Goal: Find specific page/section: Find specific page/section

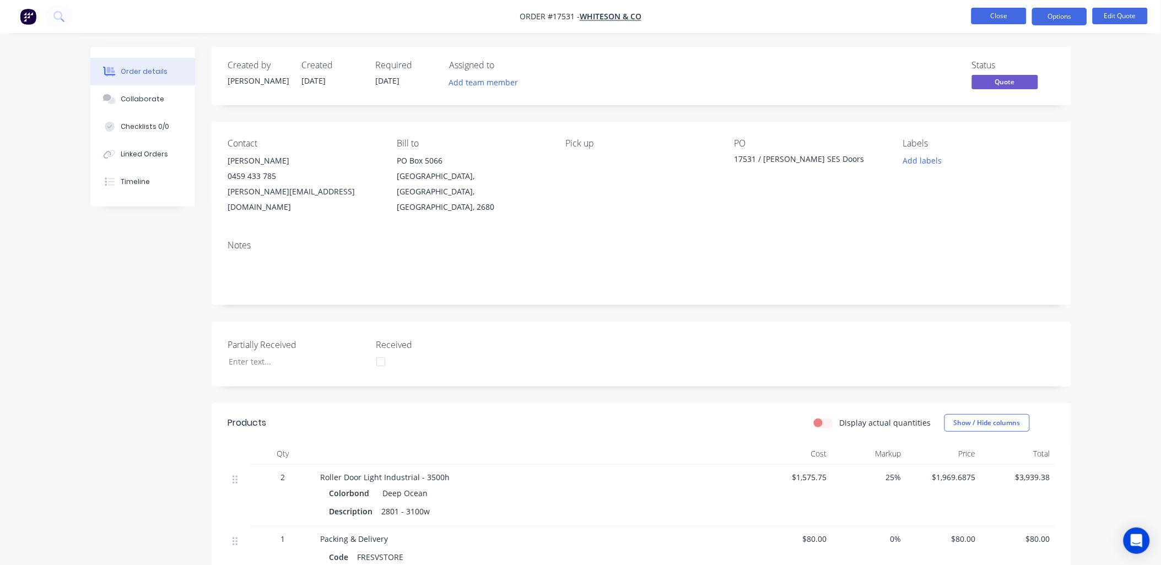
click at [1011, 22] on button "Close" at bounding box center [998, 16] width 55 height 17
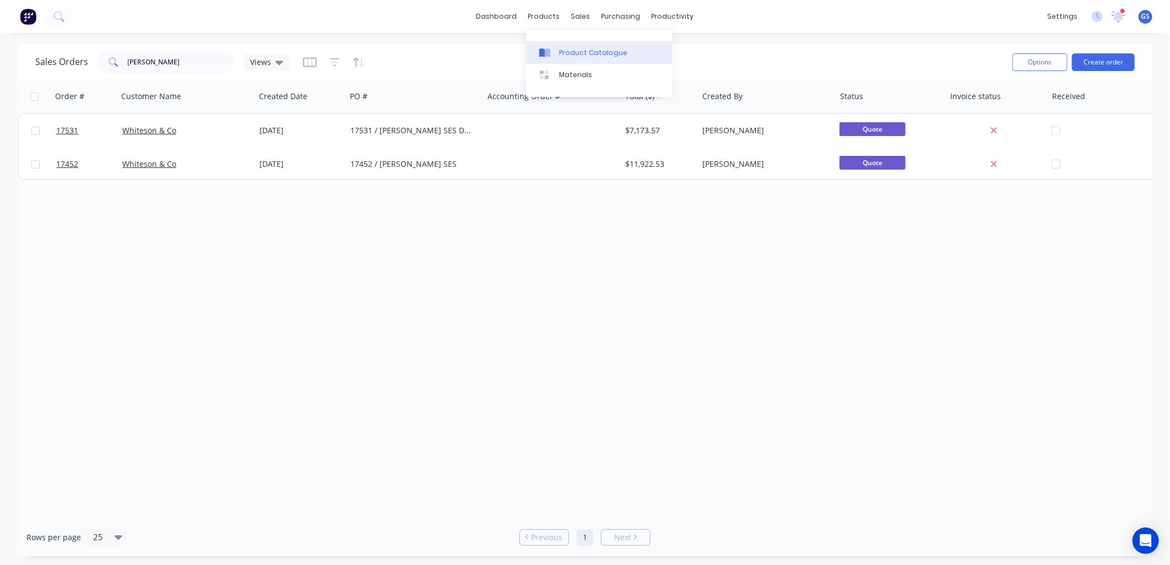
click at [563, 56] on div "Product Catalogue" at bounding box center [593, 53] width 68 height 10
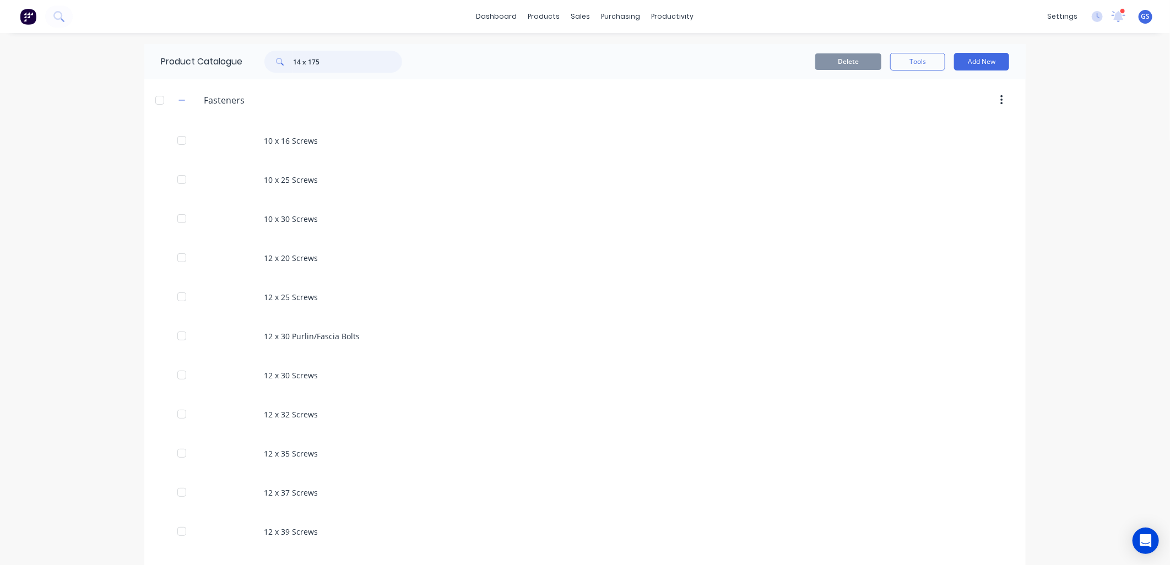
click at [185, 62] on div "Product Catalogue 14 x 175" at bounding box center [286, 61] width 285 height 35
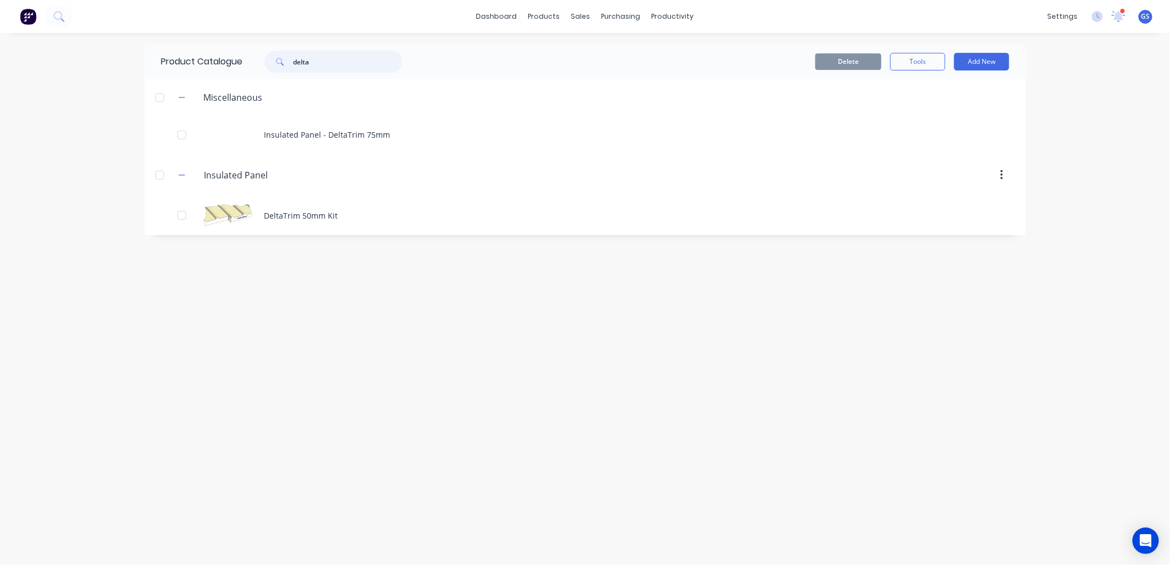
drag, startPoint x: 320, startPoint y: 60, endPoint x: 234, endPoint y: 60, distance: 86.0
click at [232, 56] on div "Product Catalogue delta" at bounding box center [286, 61] width 285 height 35
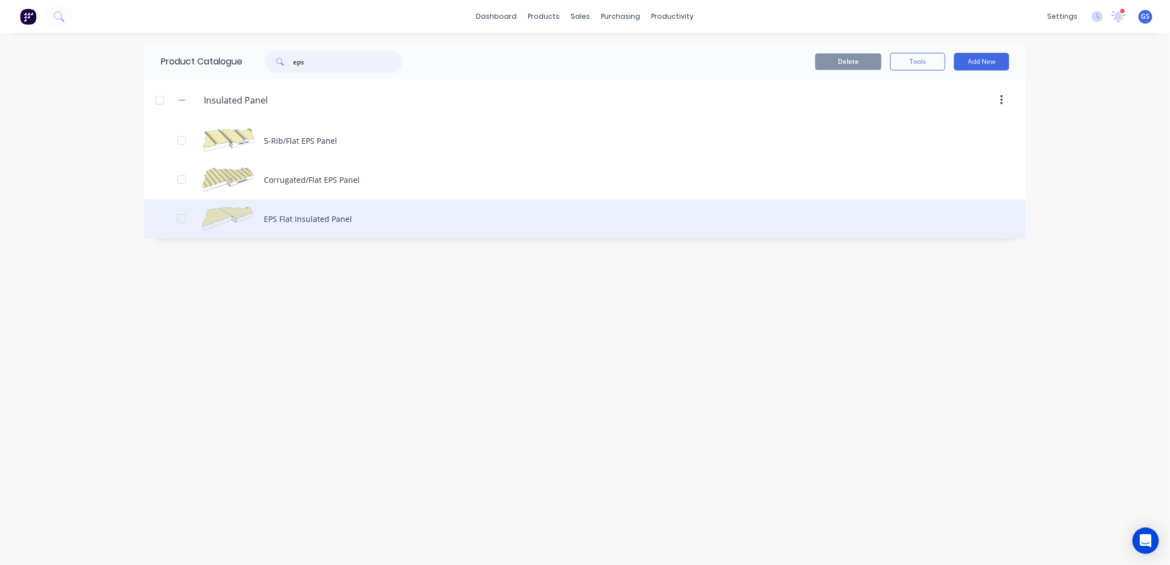
type input "eps"
click at [323, 219] on div "EPS Flat Insulated Panel" at bounding box center [585, 218] width 882 height 39
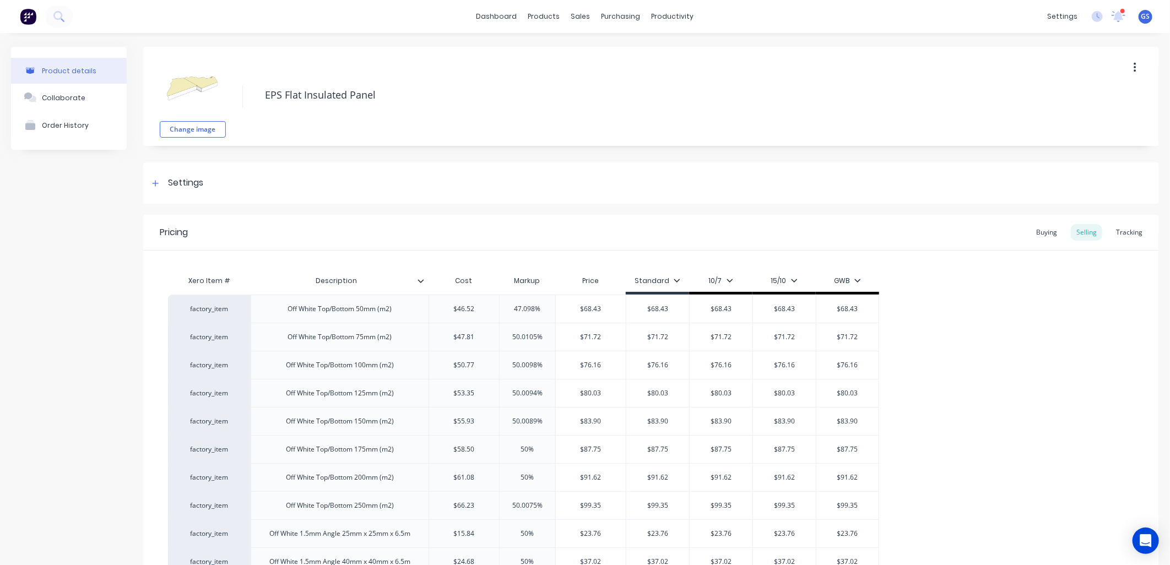
type textarea "x"
